Goal: Check status

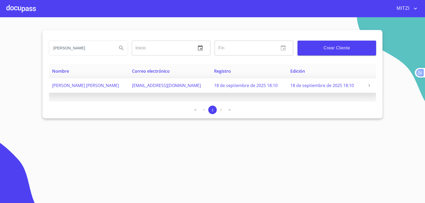
click at [103, 85] on td "[PERSON_NAME] [PERSON_NAME]" at bounding box center [89, 85] width 80 height 15
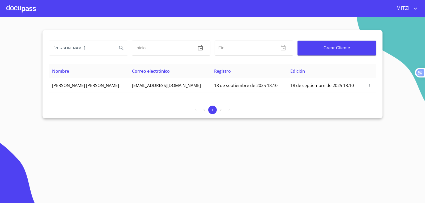
click at [29, 14] on div at bounding box center [20, 8] width 29 height 17
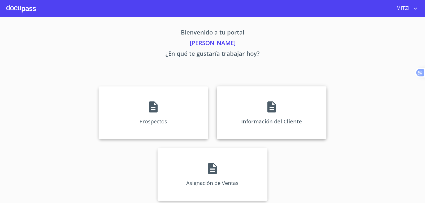
click at [247, 122] on p "Información del Cliente" at bounding box center [271, 121] width 61 height 7
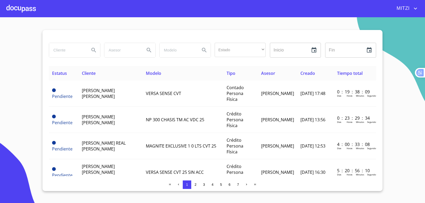
click at [63, 53] on input "search" at bounding box center [67, 50] width 36 height 14
type input "[PERSON_NAME]"
click at [96, 49] on icon "Search" at bounding box center [93, 50] width 6 height 6
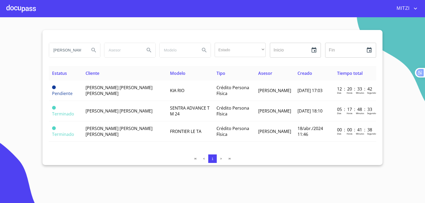
click at [300, 60] on div "[PERSON_NAME] Estado ​ ​ Inicio ​ Fin ​" at bounding box center [212, 53] width 327 height 25
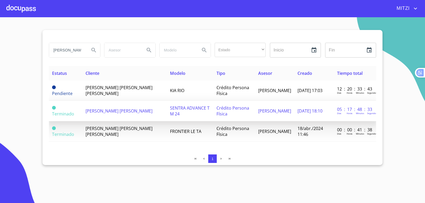
click at [177, 115] on td "SENTRA ADVANCE T M 24" at bounding box center [190, 111] width 46 height 20
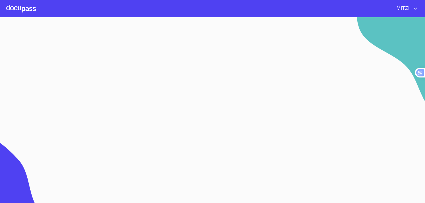
click at [357, 24] on img at bounding box center [380, 91] width 90 height 148
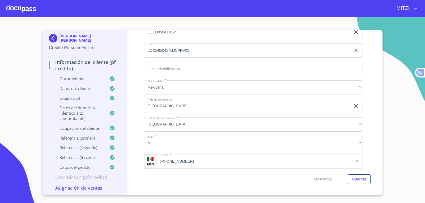
scroll to position [1770, 0]
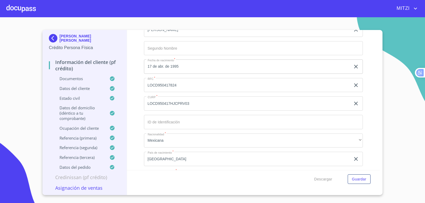
click at [202, 100] on input "LOCD950417HJCPRV03" at bounding box center [247, 103] width 207 height 14
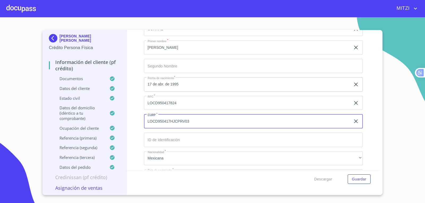
scroll to position [1743, 0]
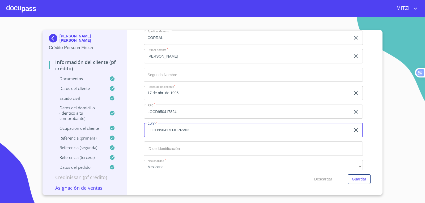
click at [16, 8] on div at bounding box center [20, 8] width 29 height 17
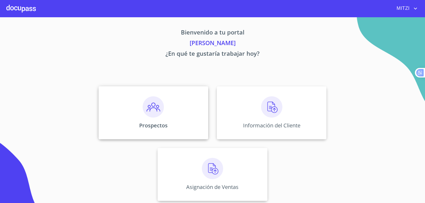
click at [177, 97] on div "Prospectos" at bounding box center [153, 112] width 110 height 53
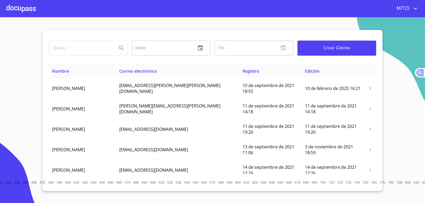
click at [88, 54] on input "search" at bounding box center [81, 48] width 64 height 14
click at [11, 8] on div at bounding box center [20, 8] width 29 height 17
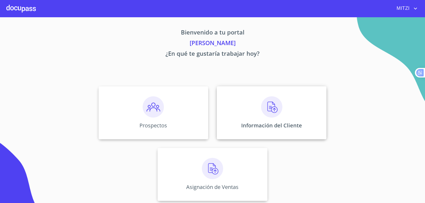
click at [274, 103] on img at bounding box center [271, 106] width 21 height 21
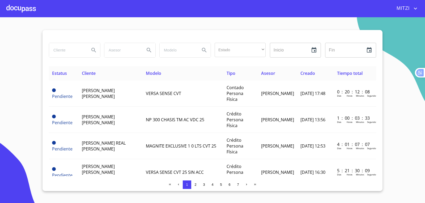
click at [71, 53] on input "search" at bounding box center [67, 50] width 36 height 14
type input "[PERSON_NAME]"
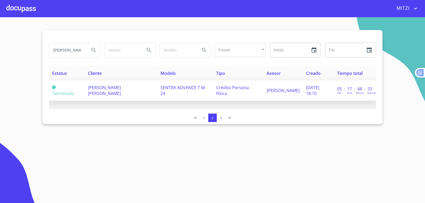
click at [191, 92] on td "SENTRA ADVANCE T M 24" at bounding box center [185, 90] width 56 height 20
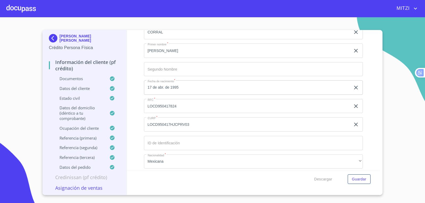
scroll to position [1751, 0]
click at [13, 7] on div at bounding box center [20, 8] width 29 height 17
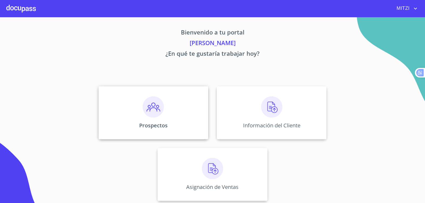
click at [120, 98] on div "Prospectos" at bounding box center [153, 112] width 110 height 53
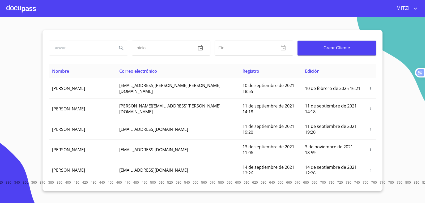
click at [300, 61] on div "Inicio ​ Fin ​ Crear Cliente" at bounding box center [212, 47] width 327 height 34
click at [89, 47] on input "search" at bounding box center [81, 48] width 64 height 14
type input "[PERSON_NAME]"
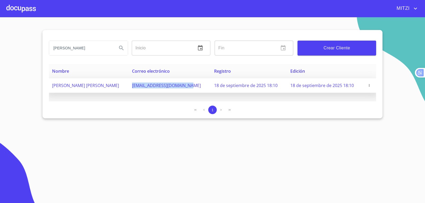
drag, startPoint x: 174, startPoint y: 85, endPoint x: 113, endPoint y: 87, distance: 60.8
click at [129, 87] on td "[EMAIL_ADDRESS][DOMAIN_NAME]" at bounding box center [170, 85] width 82 height 15
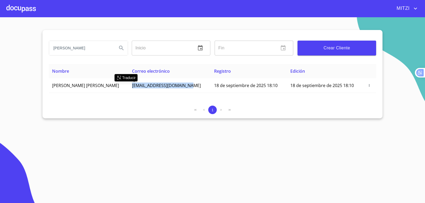
copy span "[EMAIL_ADDRESS][DOMAIN_NAME]"
click at [300, 61] on div "[PERSON_NAME] Inicio ​ Fin ​ Crear Cliente" at bounding box center [212, 47] width 327 height 34
click at [33, 8] on div at bounding box center [20, 8] width 29 height 17
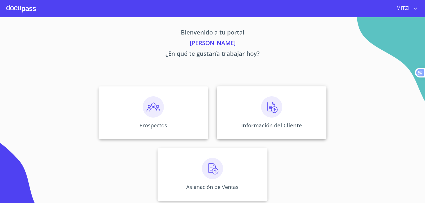
click at [249, 121] on div "Información del Cliente" at bounding box center [272, 112] width 110 height 53
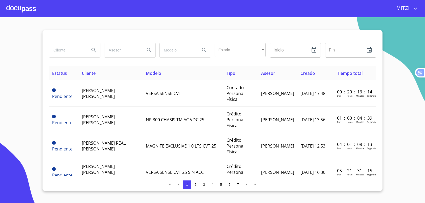
click at [81, 50] on input "search" at bounding box center [67, 50] width 36 height 14
type input "[PERSON_NAME]"
click at [95, 51] on icon "Search" at bounding box center [93, 50] width 5 height 5
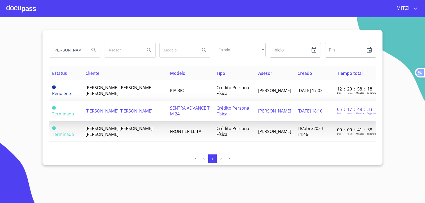
click at [107, 112] on span "[PERSON_NAME] [PERSON_NAME]" at bounding box center [118, 111] width 67 height 6
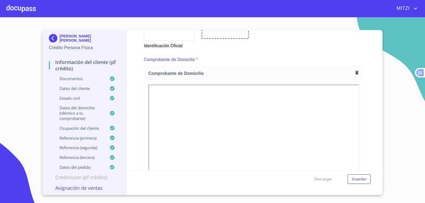
scroll to position [265, 0]
